Goal: Information Seeking & Learning: Learn about a topic

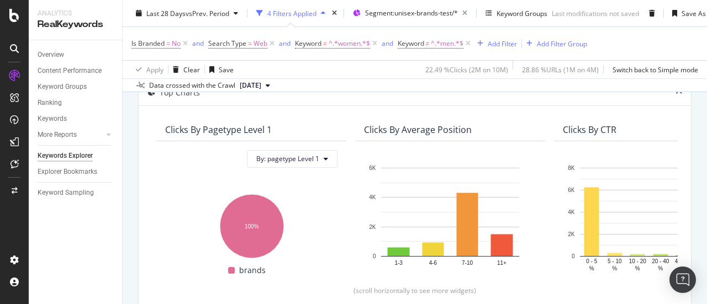
scroll to position [56, 0]
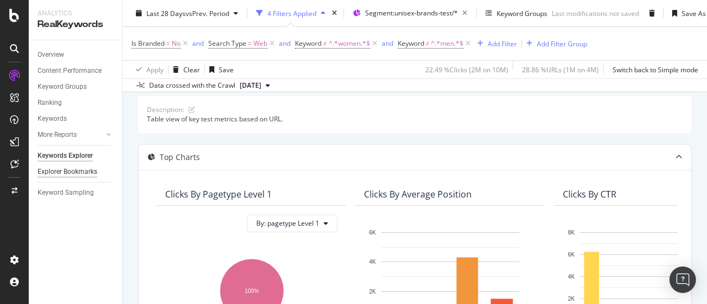
click at [88, 170] on div "Explorer Bookmarks" at bounding box center [68, 172] width 60 height 12
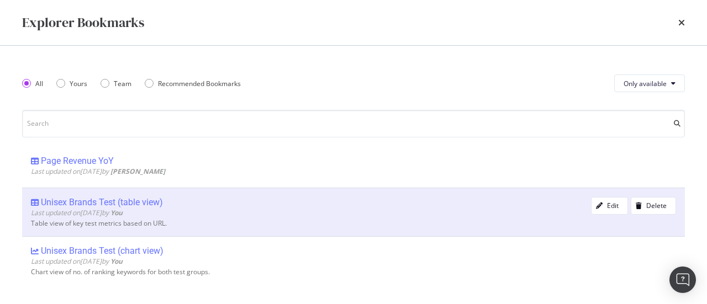
scroll to position [110, 0]
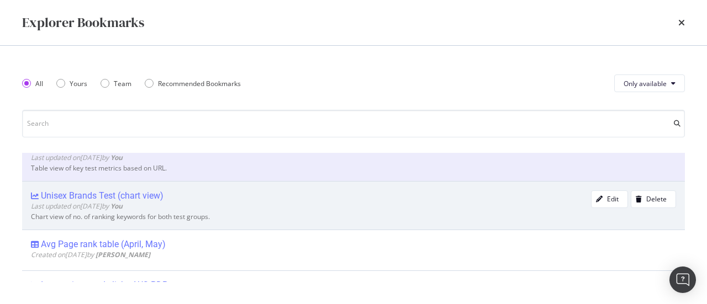
click at [107, 191] on div "Unisex Brands Test (chart view)" at bounding box center [102, 196] width 123 height 11
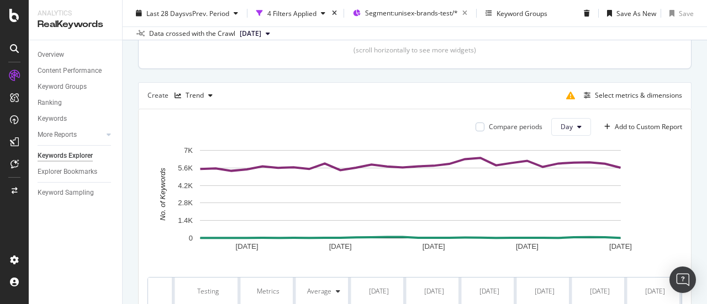
scroll to position [335, 0]
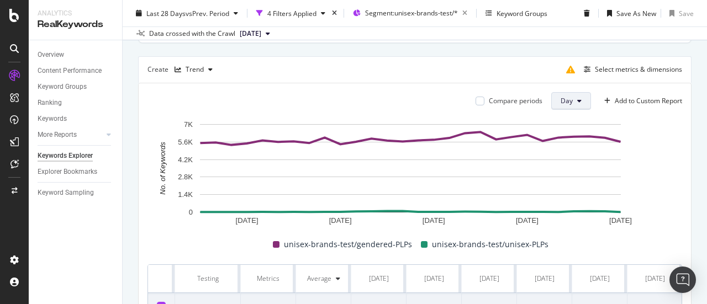
click at [561, 102] on span "Day" at bounding box center [567, 100] width 12 height 9
click at [568, 144] on span "Week" at bounding box center [562, 142] width 20 height 10
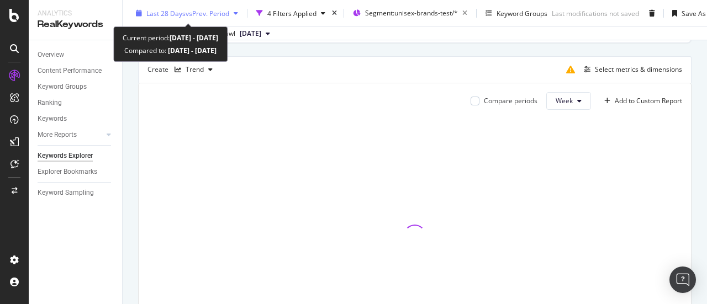
click at [182, 18] on div "Last 28 Days vs Prev. Period" at bounding box center [186, 13] width 111 height 17
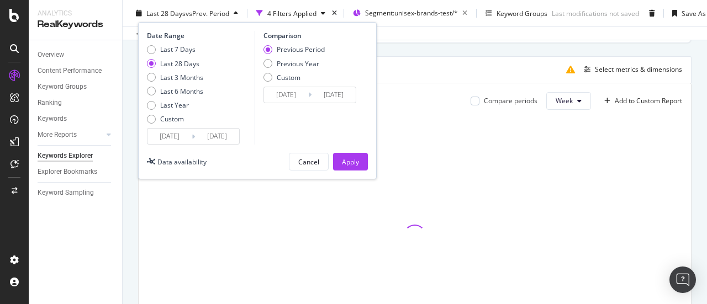
click at [183, 138] on input "[DATE]" at bounding box center [170, 136] width 44 height 15
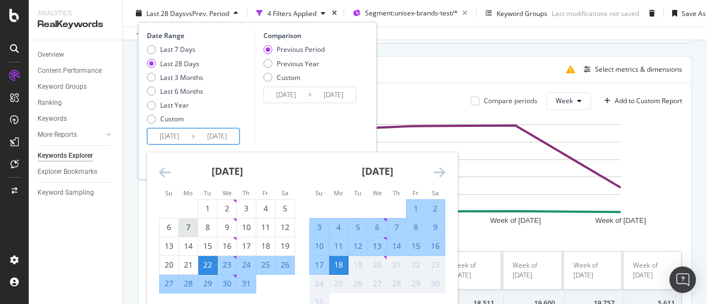
click at [186, 224] on div "7" at bounding box center [188, 227] width 19 height 11
type input "[DATE]"
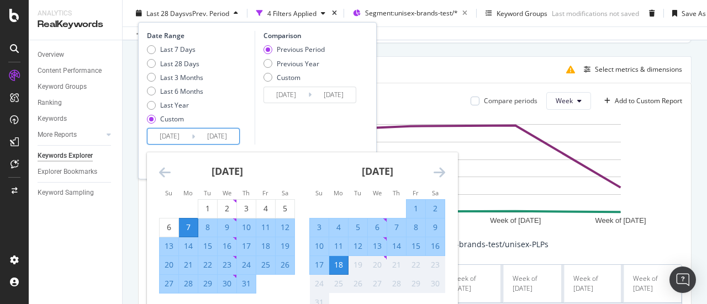
click at [341, 260] on div "18" at bounding box center [338, 265] width 19 height 11
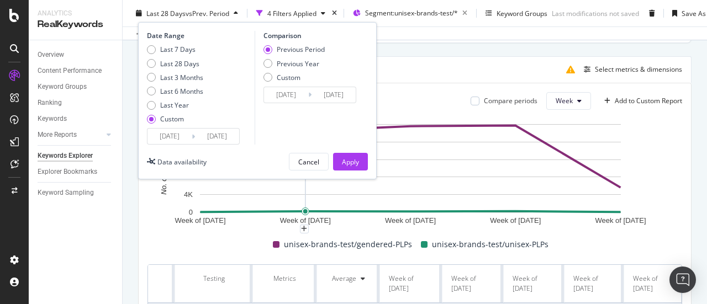
click at [177, 136] on input "[DATE]" at bounding box center [170, 136] width 44 height 15
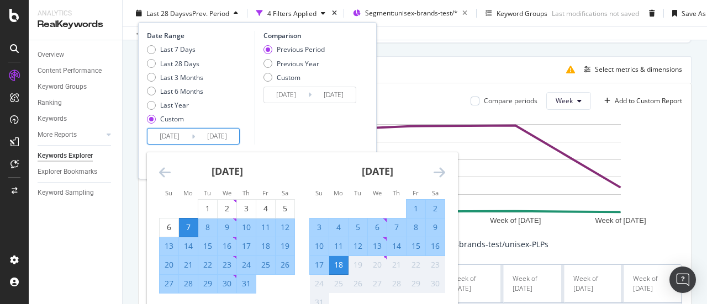
click at [319, 131] on div "Comparison Previous Period Previous Year Custom [DATE] Navigate forward to inte…" at bounding box center [307, 88] width 105 height 114
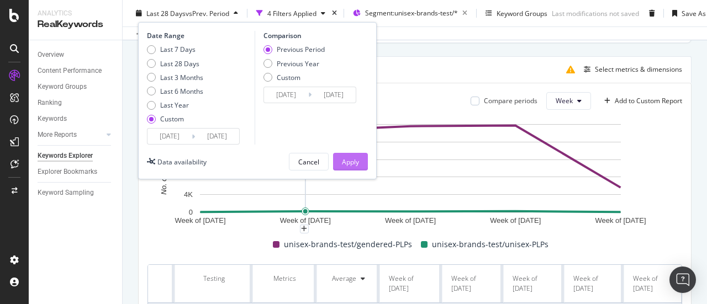
click at [354, 163] on div "Apply" at bounding box center [350, 161] width 17 height 9
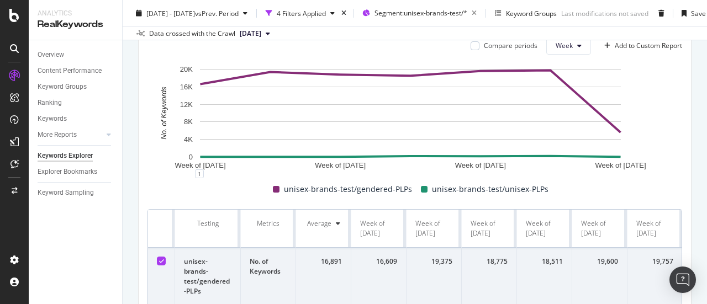
scroll to position [335, 0]
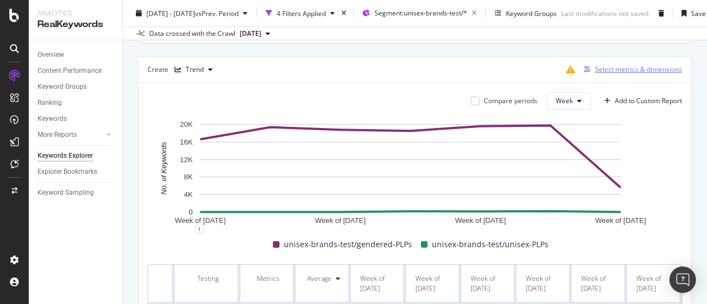
click at [611, 65] on div "Select metrics & dimensions" at bounding box center [638, 69] width 87 height 9
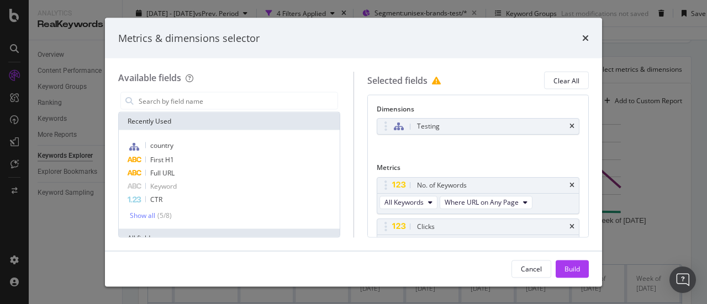
scroll to position [55, 0]
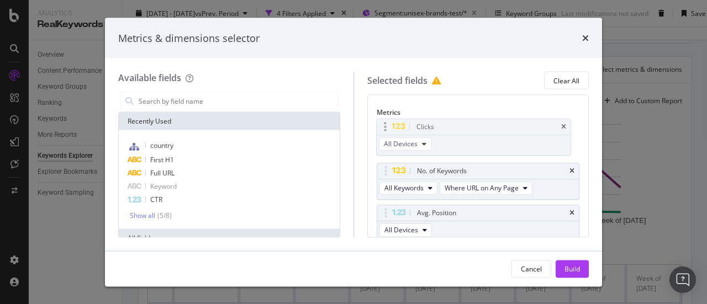
drag, startPoint x: 387, startPoint y: 170, endPoint x: 387, endPoint y: 127, distance: 43.1
click at [387, 127] on body "Analytics RealKeywords Overview Content Performance Keyword Groups Ranking Keyw…" at bounding box center [353, 152] width 707 height 304
click at [574, 269] on div "Build" at bounding box center [572, 268] width 15 height 9
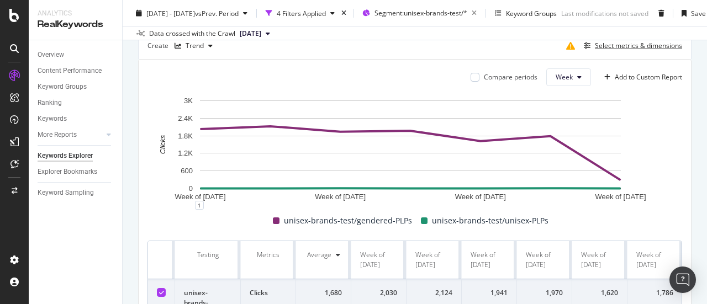
scroll to position [335, 0]
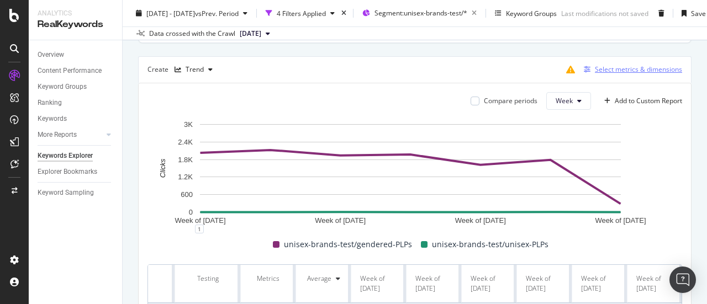
click at [597, 63] on button "Select metrics & dimensions" at bounding box center [631, 69] width 103 height 13
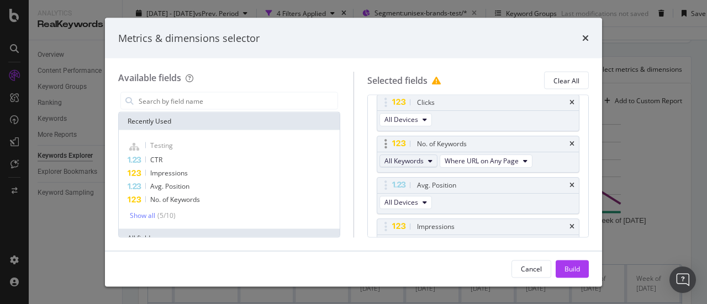
scroll to position [65, 0]
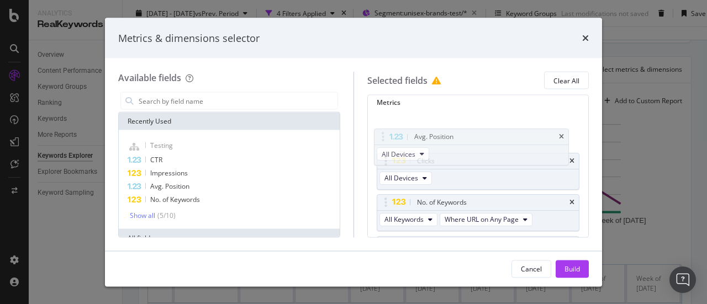
drag, startPoint x: 396, startPoint y: 196, endPoint x: 418, endPoint y: 169, distance: 34.9
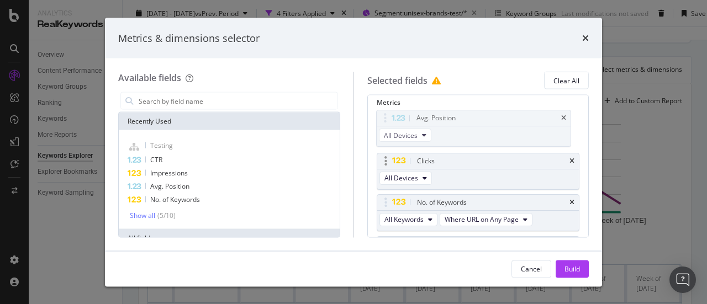
click at [393, 131] on body "Analytics RealKeywords Overview Content Performance Keyword Groups Ranking Keyw…" at bounding box center [353, 152] width 707 height 304
click at [575, 271] on div "Build" at bounding box center [572, 268] width 15 height 9
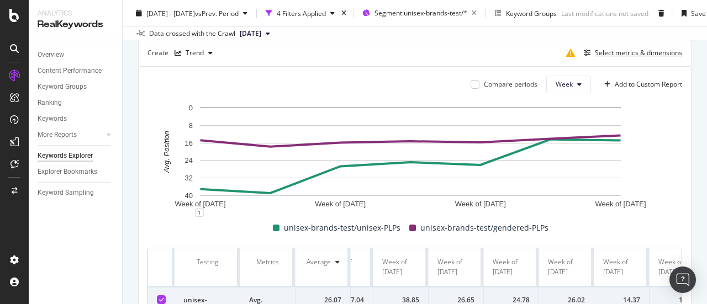
scroll to position [328, 0]
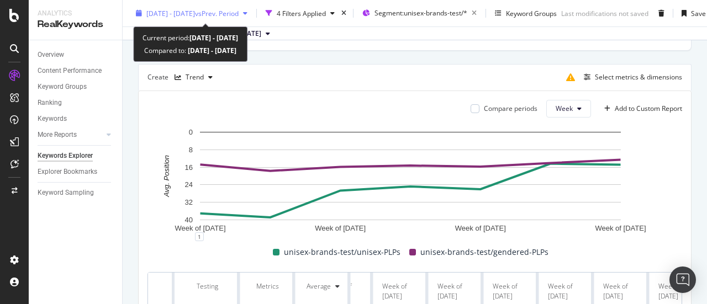
click at [155, 13] on span "[DATE] - [DATE]" at bounding box center [170, 12] width 49 height 9
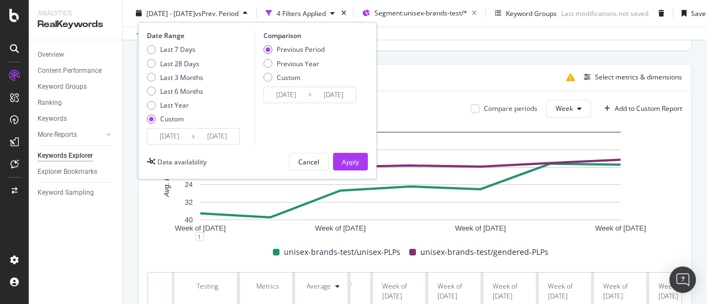
click at [177, 143] on input "[DATE]" at bounding box center [170, 136] width 44 height 15
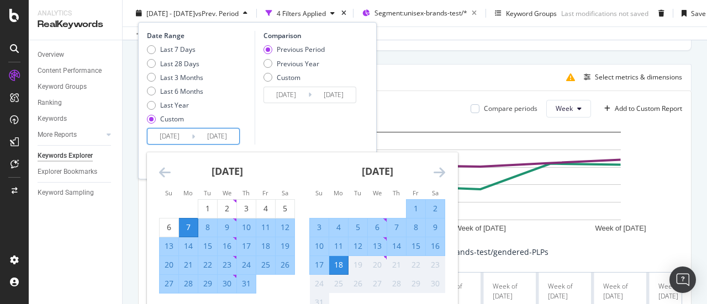
drag, startPoint x: 192, startPoint y: 225, endPoint x: 199, endPoint y: 225, distance: 7.7
click at [191, 225] on div "7" at bounding box center [188, 227] width 19 height 11
click at [320, 261] on div "17" at bounding box center [319, 265] width 19 height 11
type input "[DATE]"
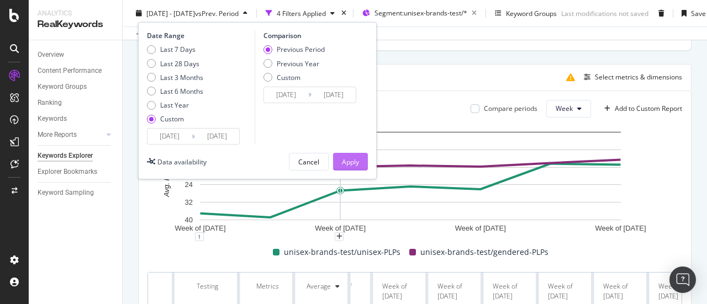
click at [343, 164] on div "Apply" at bounding box center [350, 161] width 17 height 9
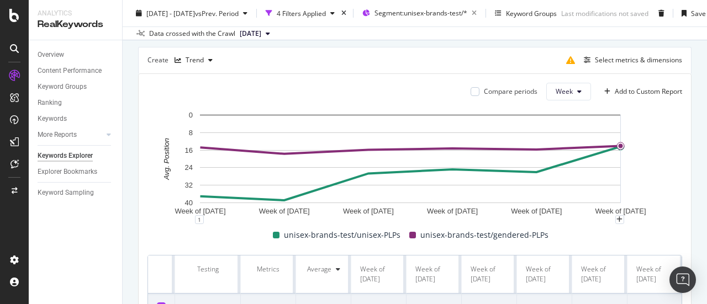
scroll to position [328, 0]
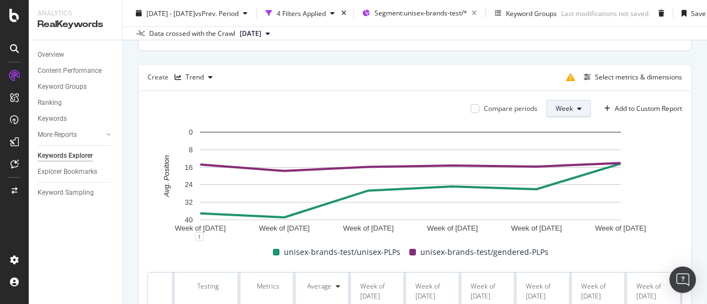
click at [567, 110] on button "Week" at bounding box center [568, 109] width 45 height 18
click at [562, 124] on span "Day" at bounding box center [557, 129] width 20 height 10
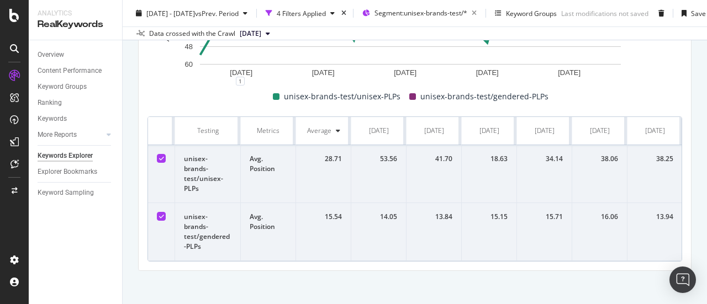
drag, startPoint x: 206, startPoint y: 177, endPoint x: 182, endPoint y: 215, distance: 44.6
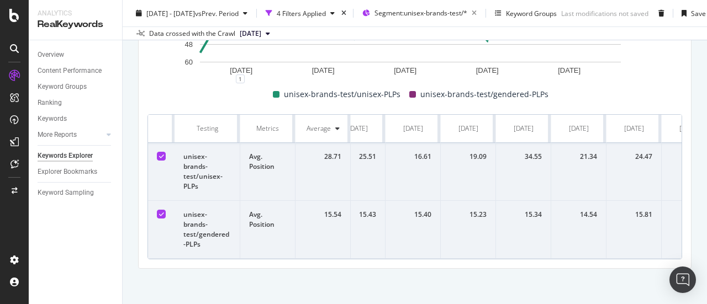
scroll to position [0, 1000]
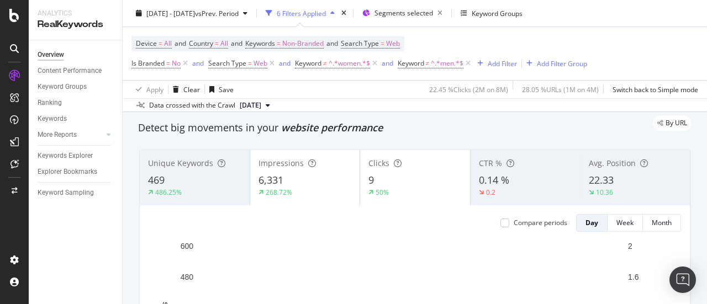
scroll to position [55, 0]
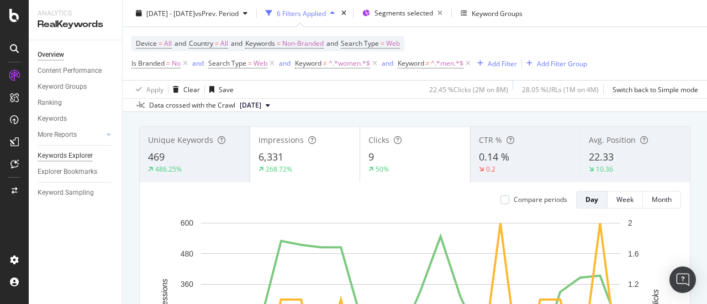
click at [83, 151] on div "Keywords Explorer" at bounding box center [65, 156] width 55 height 12
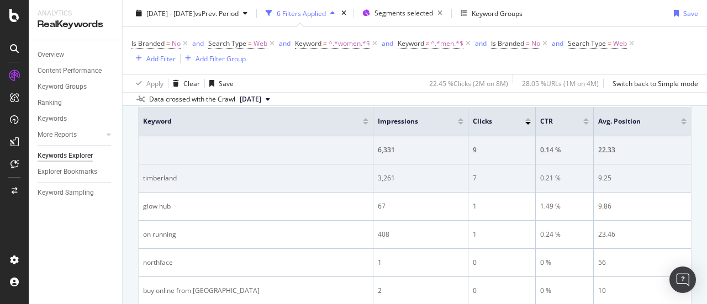
scroll to position [331, 0]
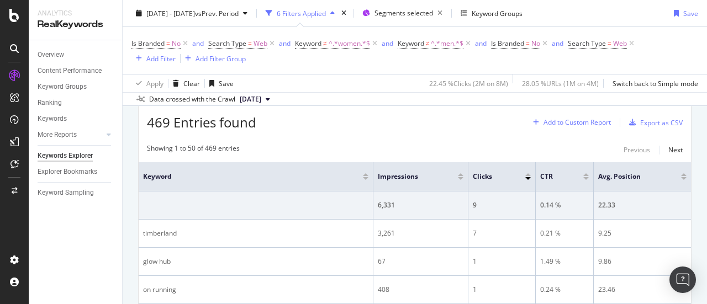
click at [580, 120] on div "Add to Custom Report" at bounding box center [577, 122] width 67 height 7
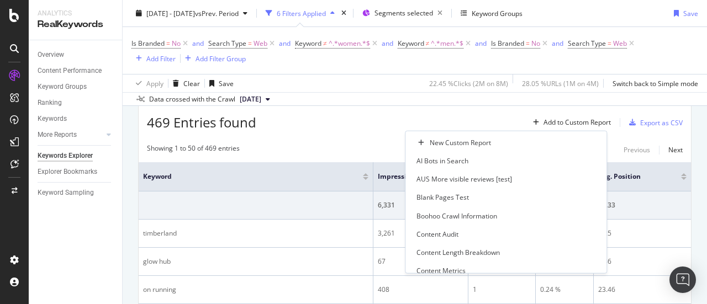
click at [588, 104] on div "Data crossed with the Crawl 2025 Aug. 12th" at bounding box center [415, 98] width 584 height 13
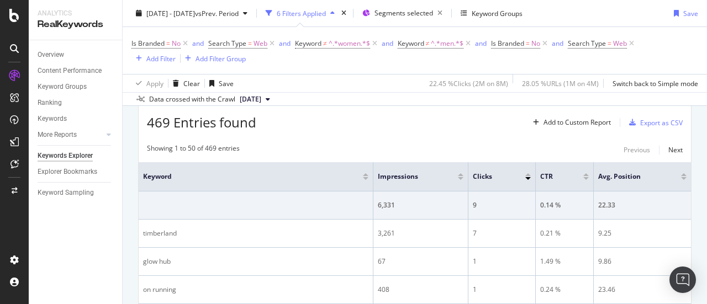
scroll to position [221, 0]
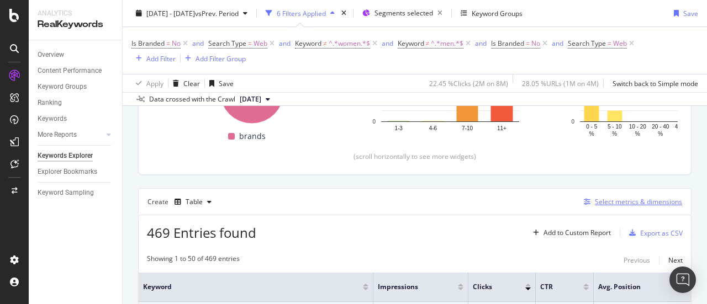
click at [595, 203] on div "Select metrics & dimensions" at bounding box center [638, 201] width 87 height 9
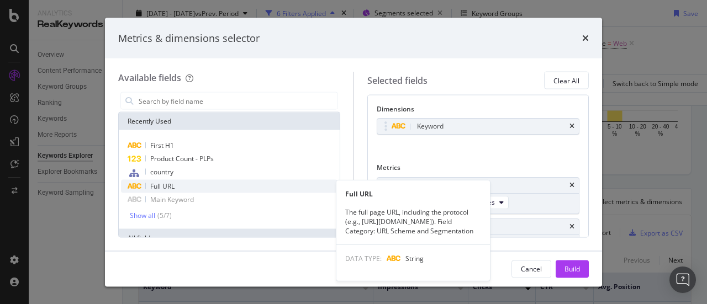
click at [261, 183] on div "Full URL" at bounding box center [229, 186] width 217 height 13
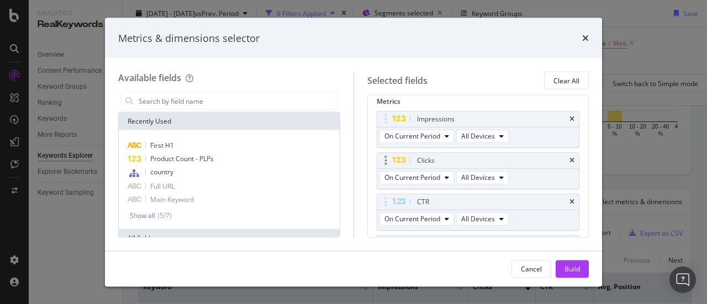
scroll to position [101, 0]
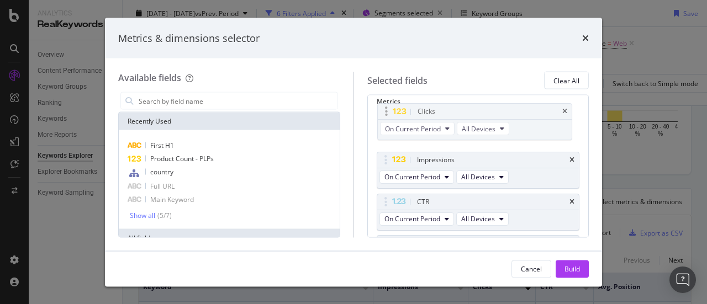
drag, startPoint x: 403, startPoint y: 148, endPoint x: 404, endPoint y: 114, distance: 33.7
click at [404, 114] on body "Analytics RealKeywords Overview Content Performance Keyword Groups Ranking Keyw…" at bounding box center [353, 152] width 707 height 304
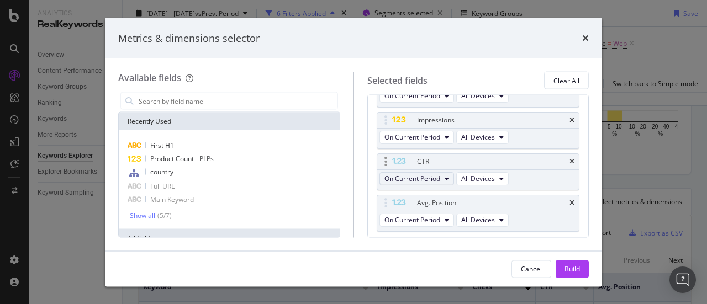
scroll to position [140, 0]
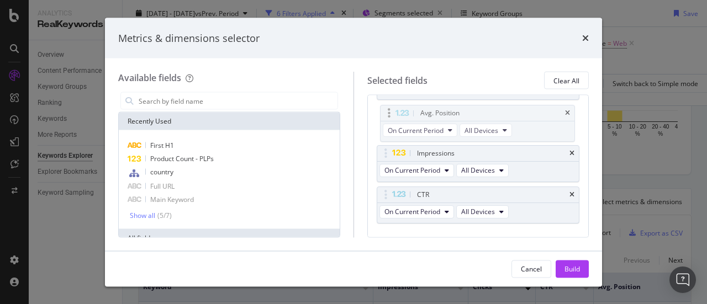
drag, startPoint x: 388, startPoint y: 191, endPoint x: 392, endPoint y: 117, distance: 74.1
click at [392, 117] on body "Analytics RealKeywords Overview Content Performance Keyword Groups Ranking Keyw…" at bounding box center [353, 152] width 707 height 304
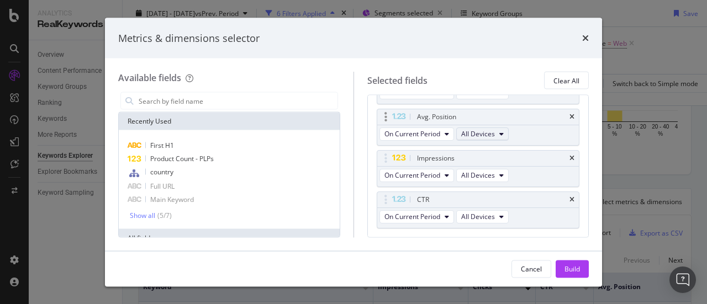
scroll to position [20, 0]
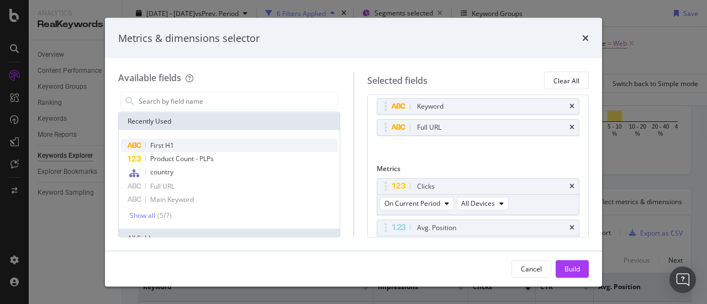
click at [228, 144] on div "First H1" at bounding box center [229, 145] width 217 height 13
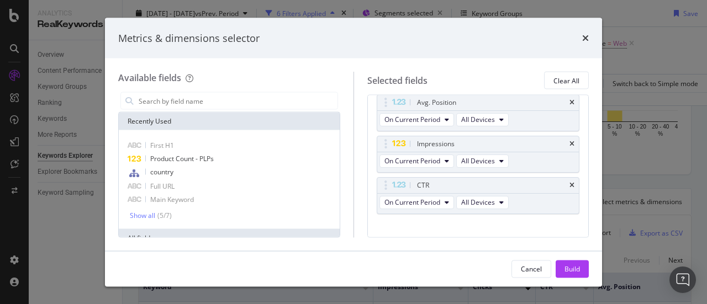
scroll to position [176, 0]
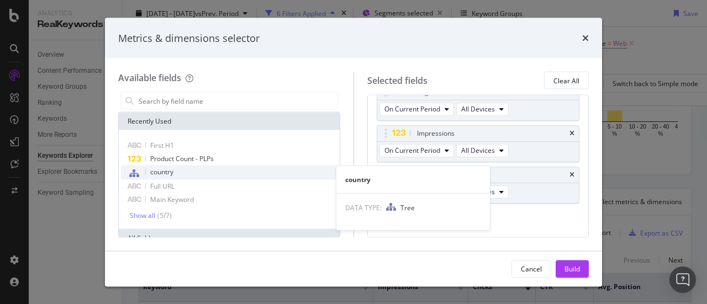
click at [223, 171] on div "country" at bounding box center [229, 173] width 217 height 14
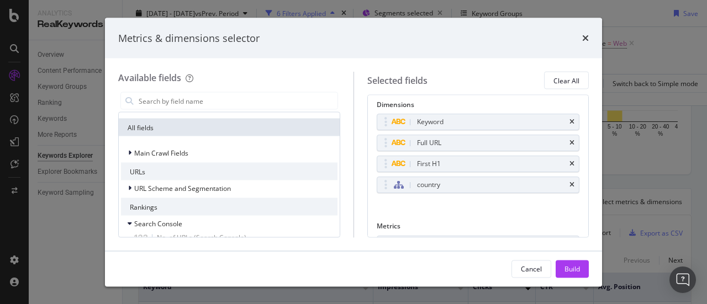
scroll to position [0, 0]
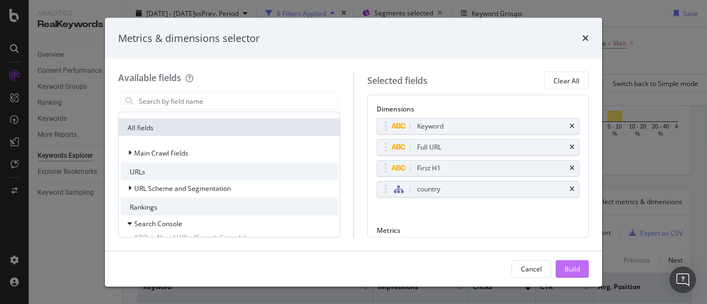
click at [577, 270] on div "Build" at bounding box center [572, 268] width 15 height 9
